Goal: Information Seeking & Learning: Learn about a topic

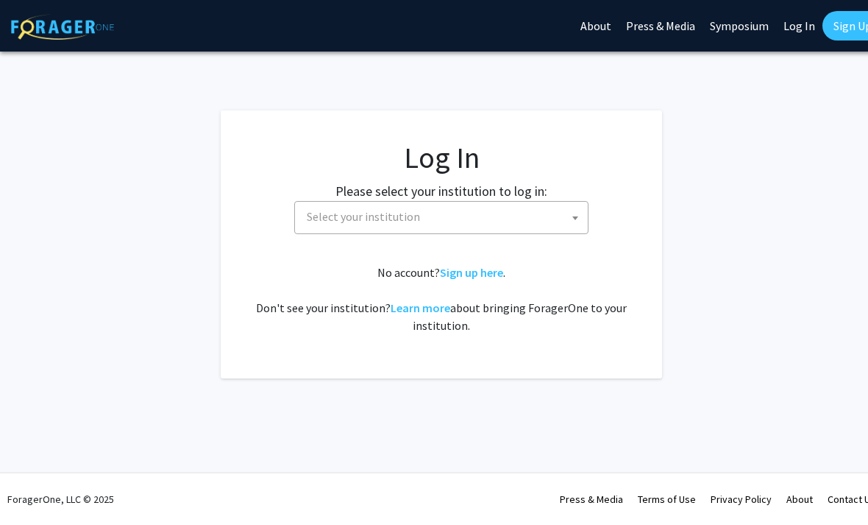
select select
click at [330, 206] on span "Select your institution" at bounding box center [444, 217] width 287 height 30
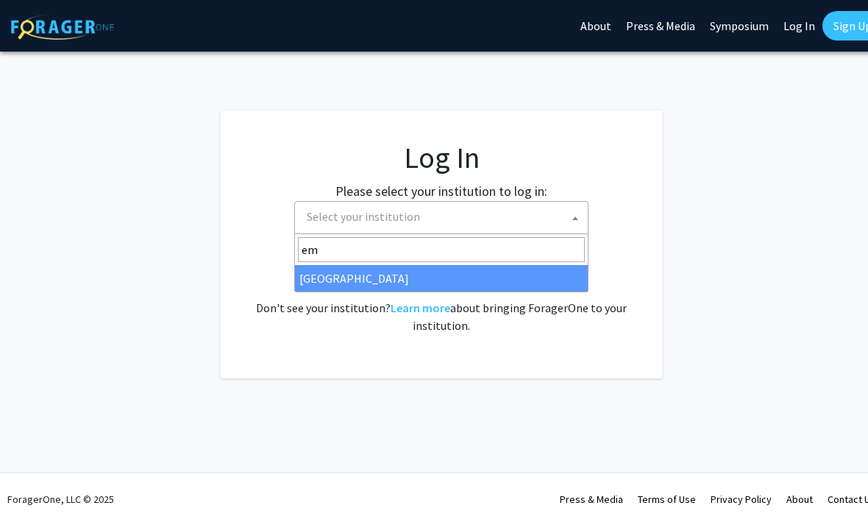
type input "emo"
select select "12"
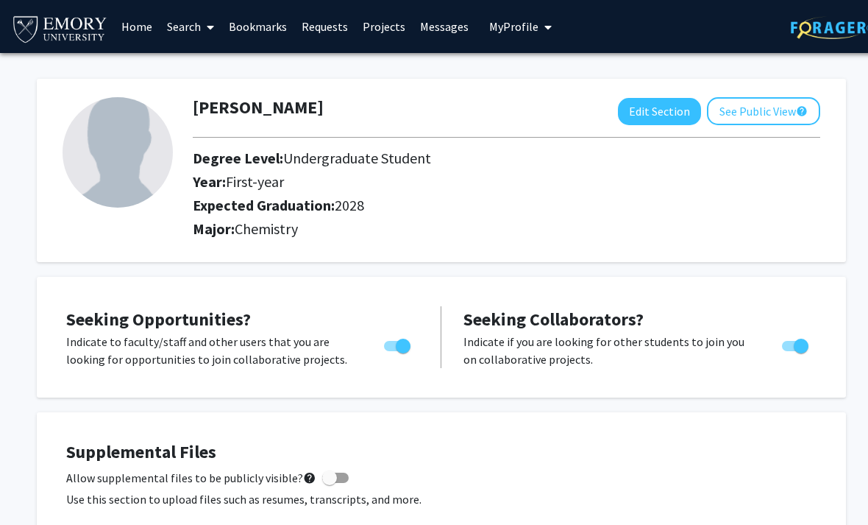
click at [135, 38] on link "Home" at bounding box center [137, 27] width 46 height 52
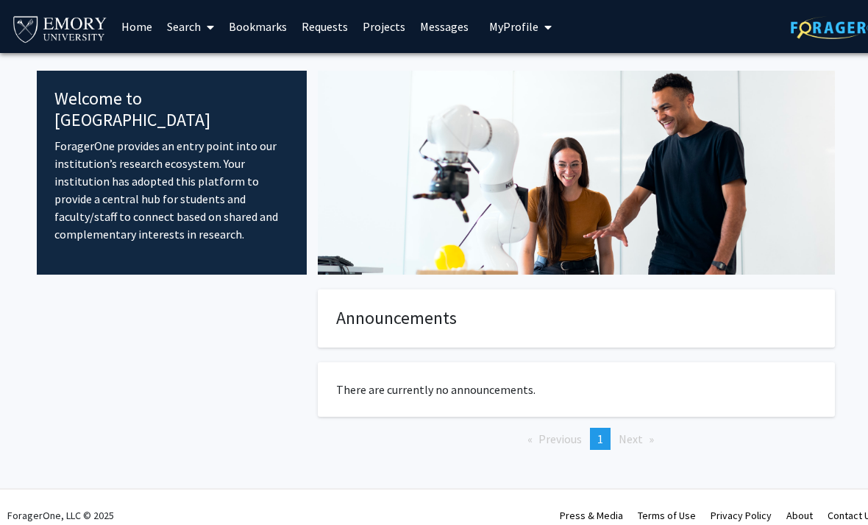
click at [180, 38] on link "Search" at bounding box center [191, 27] width 62 height 52
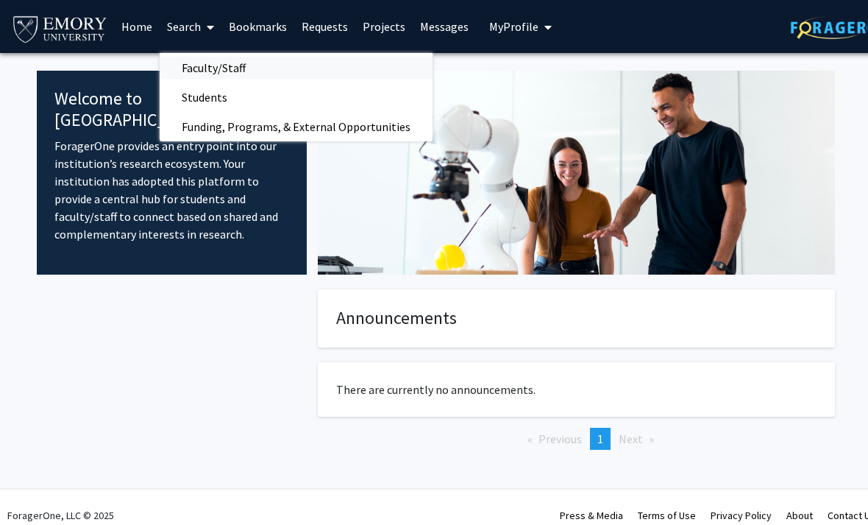
click at [182, 69] on span "Faculty/Staff" at bounding box center [214, 67] width 108 height 29
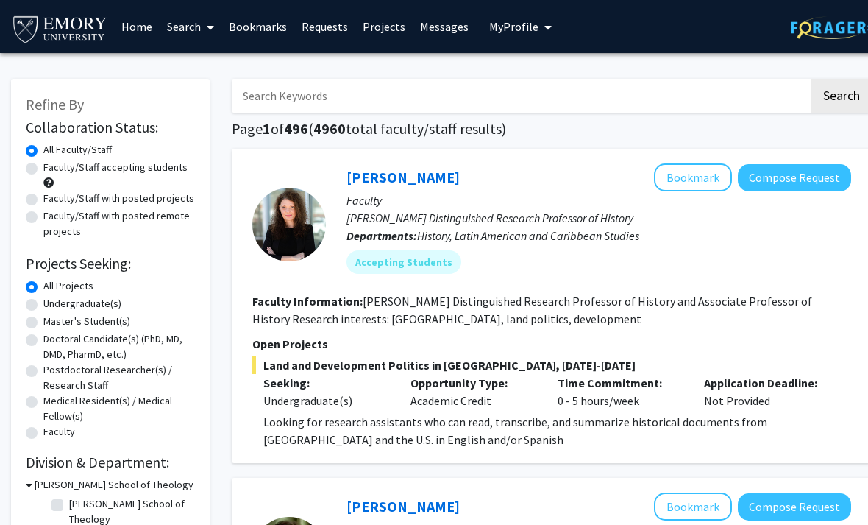
click at [43, 290] on label "All Projects" at bounding box center [68, 285] width 50 height 15
click at [43, 288] on input "All Projects" at bounding box center [48, 283] width 10 height 10
click at [43, 300] on label "Undergraduate(s)" at bounding box center [82, 303] width 78 height 15
click at [43, 300] on input "Undergraduate(s)" at bounding box center [48, 301] width 10 height 10
radio input "true"
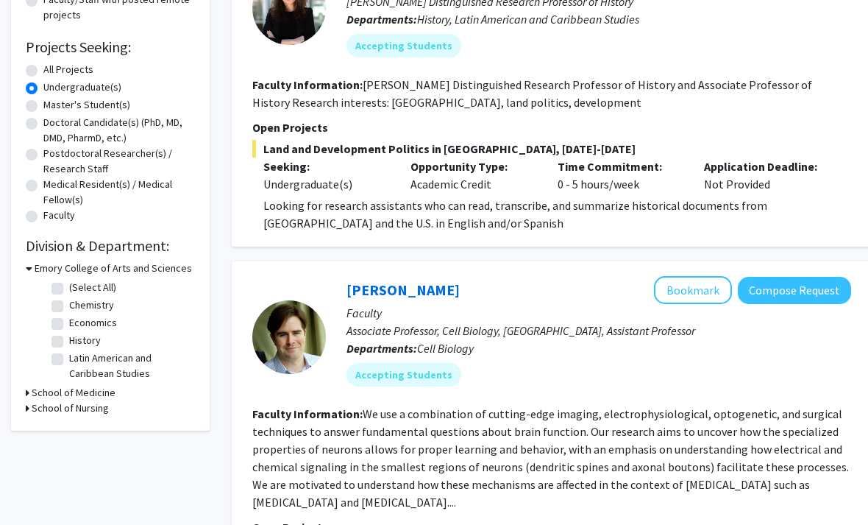
scroll to position [217, 0]
click at [58, 397] on h3 "School of Medicine" at bounding box center [74, 391] width 84 height 15
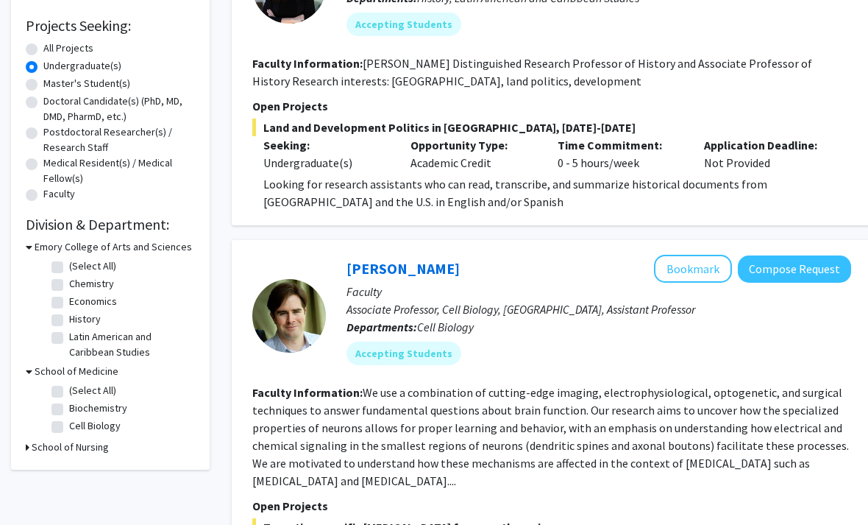
scroll to position [240, 0]
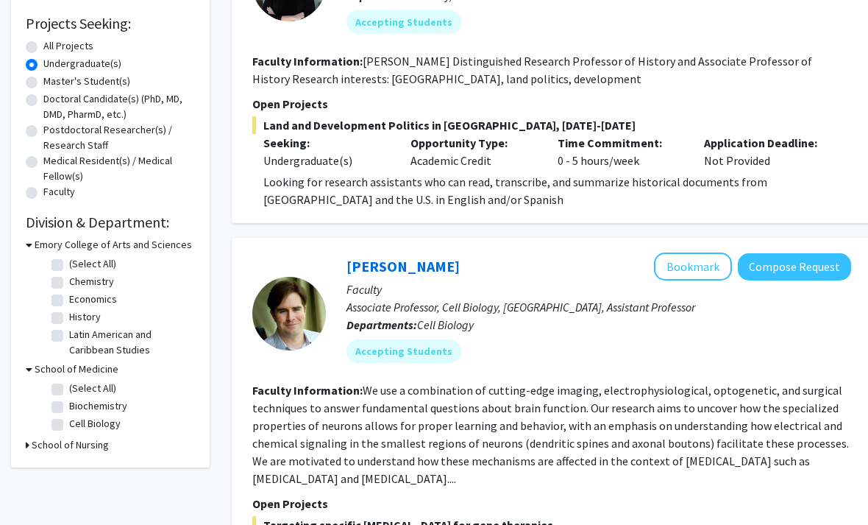
click at [69, 389] on label "(Select All)" at bounding box center [92, 387] width 47 height 15
click at [69, 389] on input "(Select All)" at bounding box center [74, 385] width 10 height 10
checkbox input "true"
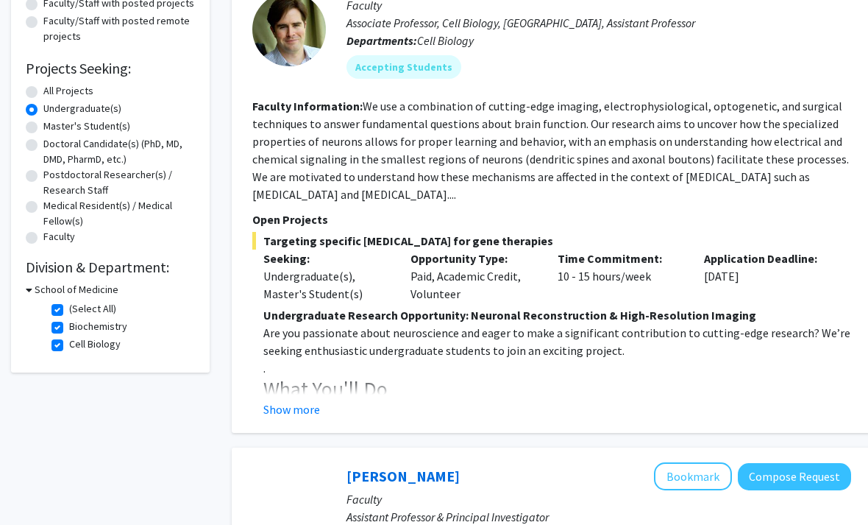
scroll to position [194, 0]
click at [38, 294] on h3 "School of Medicine" at bounding box center [77, 290] width 84 height 15
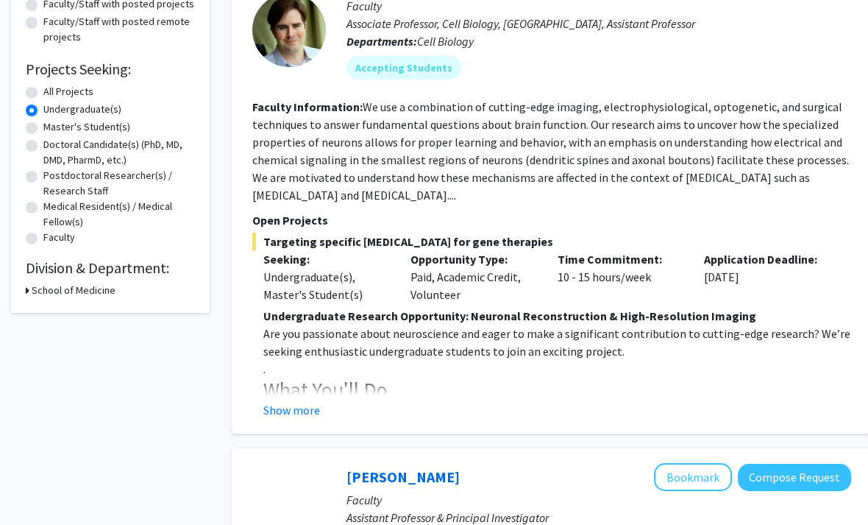
click at [37, 291] on h3 "School of Medicine" at bounding box center [74, 290] width 84 height 15
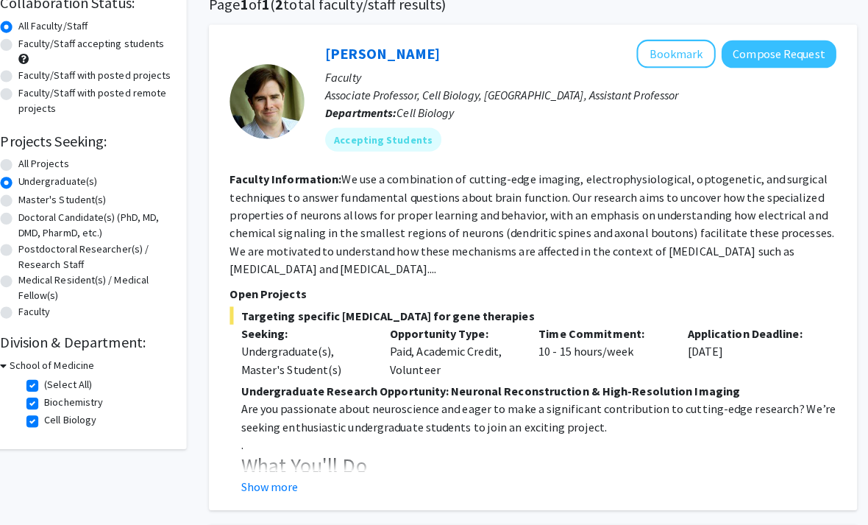
scroll to position [125, 15]
click at [351, 260] on section "Faculty Information: We use a combination of cutting-edge imaging, electrophysi…" at bounding box center [537, 220] width 599 height 106
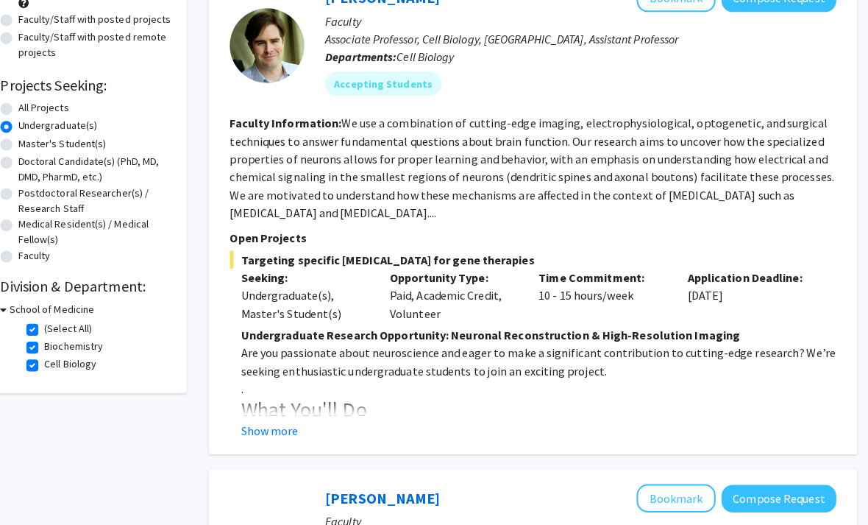
scroll to position [180, 15]
click at [249, 430] on button "Show more" at bounding box center [277, 424] width 57 height 18
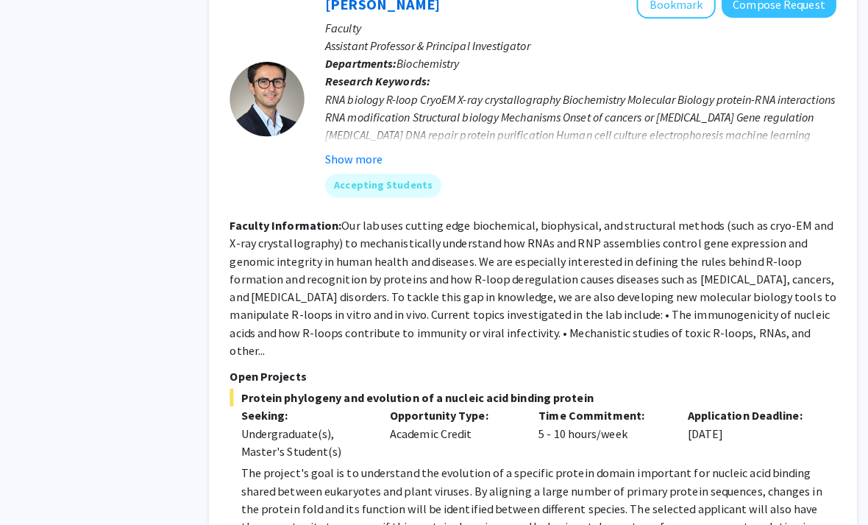
scroll to position [967, 15]
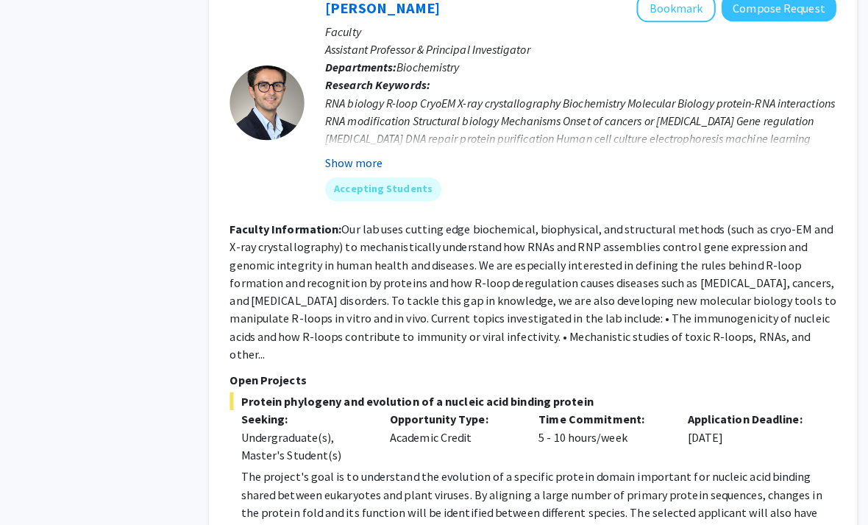
click at [336, 160] on button "Show more" at bounding box center [360, 161] width 57 height 18
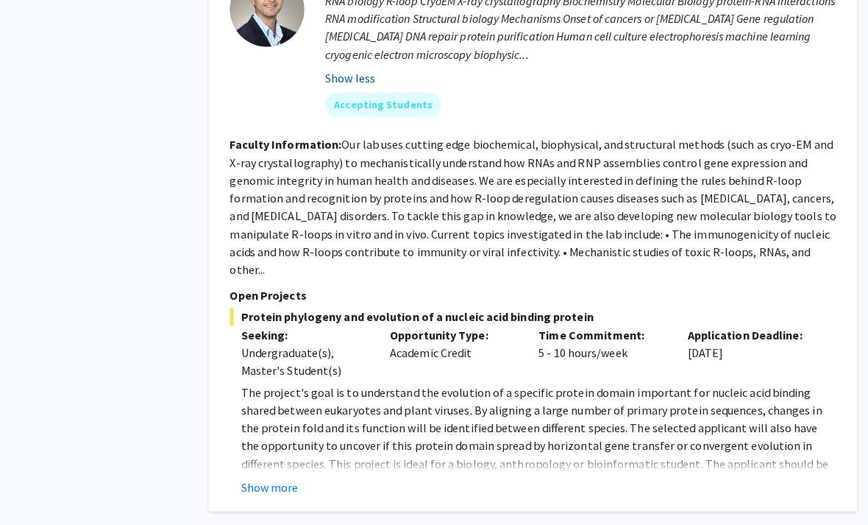
scroll to position [1066, 15]
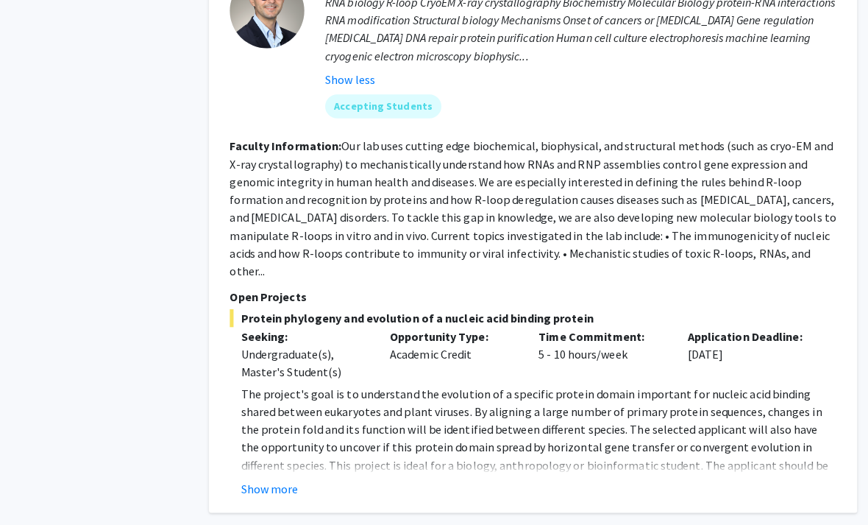
click at [258, 478] on div "[PERSON_NAME] Bookmark Compose Request Faculty Assistant Professor & Principal …" at bounding box center [537, 193] width 640 height 626
click at [251, 474] on button "Show more" at bounding box center [277, 483] width 57 height 18
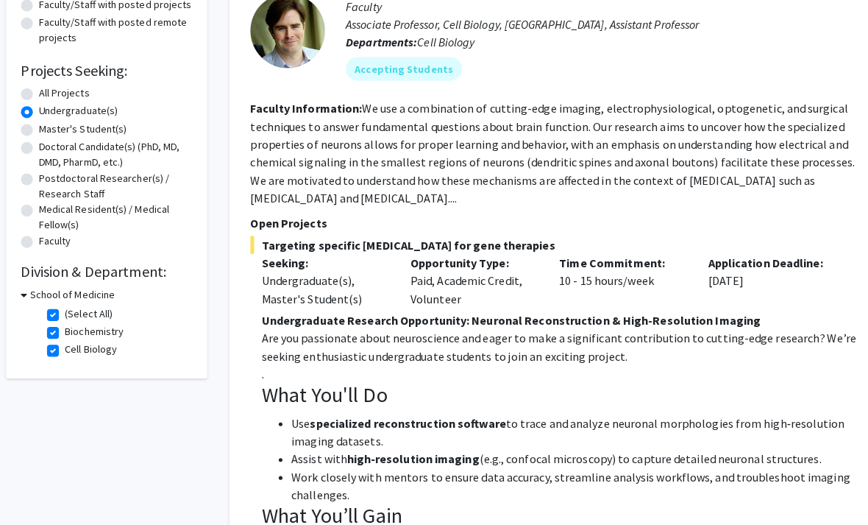
scroll to position [0, 4]
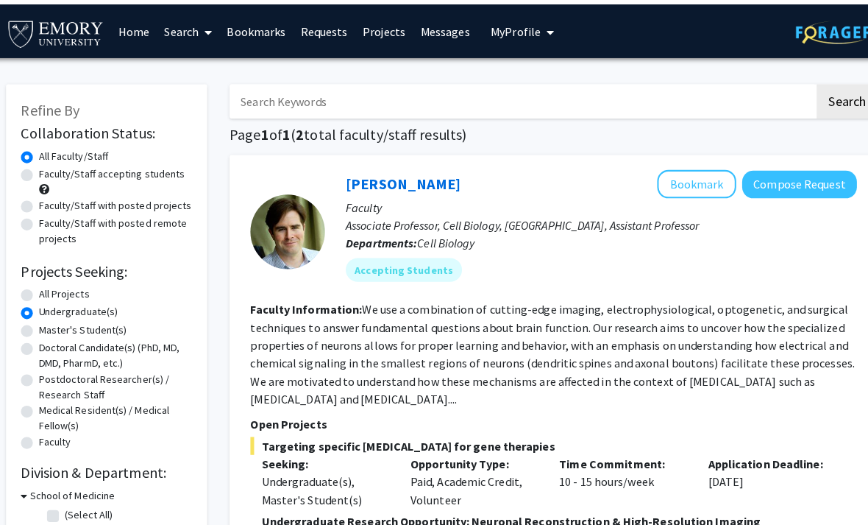
checkbox input "false"
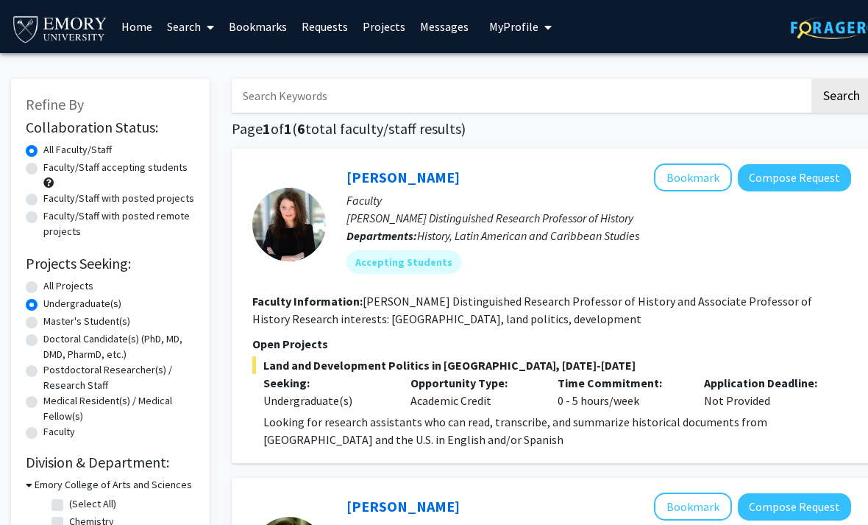
radio input "true"
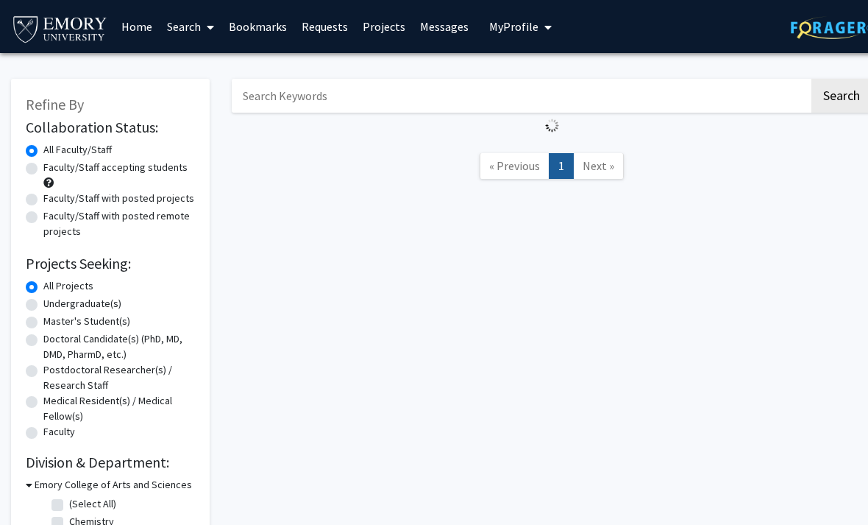
scroll to position [198, 0]
